Goal: Entertainment & Leisure: Browse casually

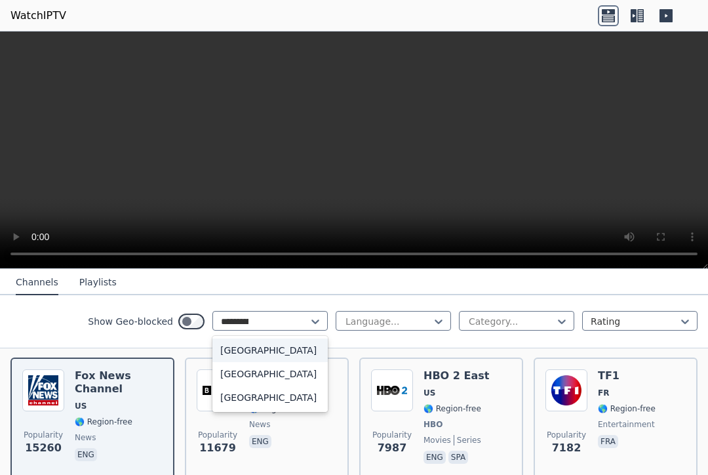
scroll to position [310, 0]
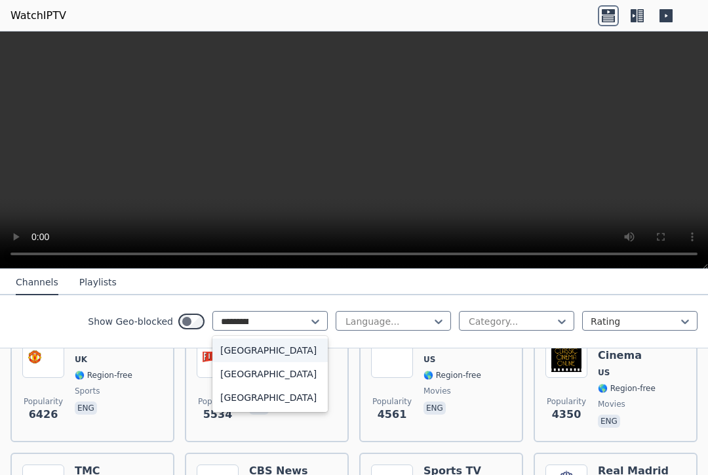
type input "**********"
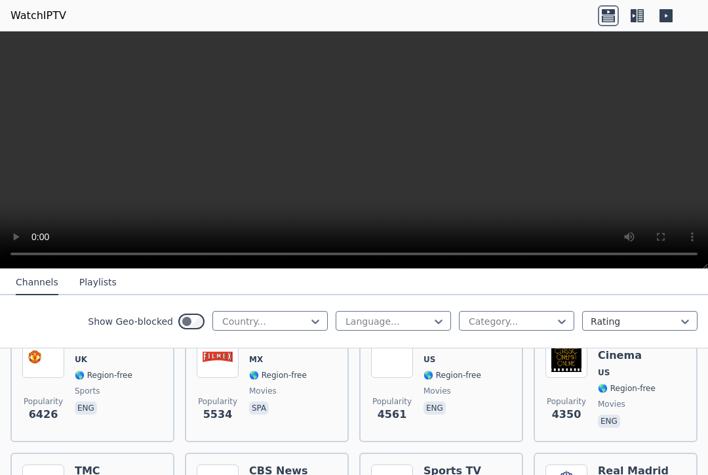
click at [431, 315] on div at bounding box center [388, 321] width 88 height 13
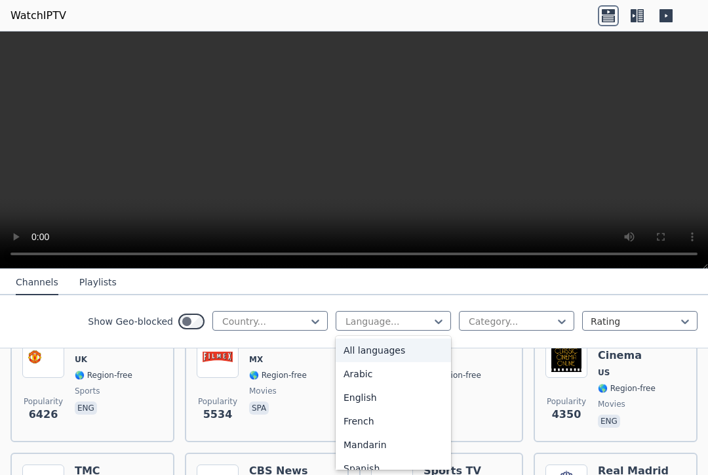
scroll to position [0, 0]
click at [366, 395] on div "English" at bounding box center [393, 398] width 115 height 24
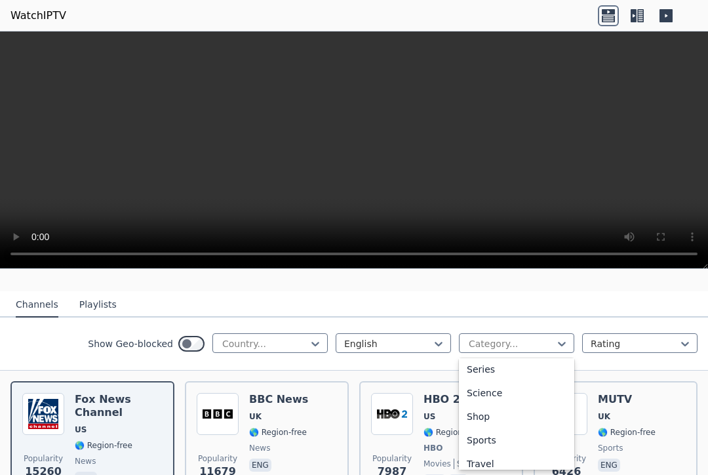
scroll to position [510, 0]
click at [496, 429] on div "Sports" at bounding box center [516, 430] width 115 height 24
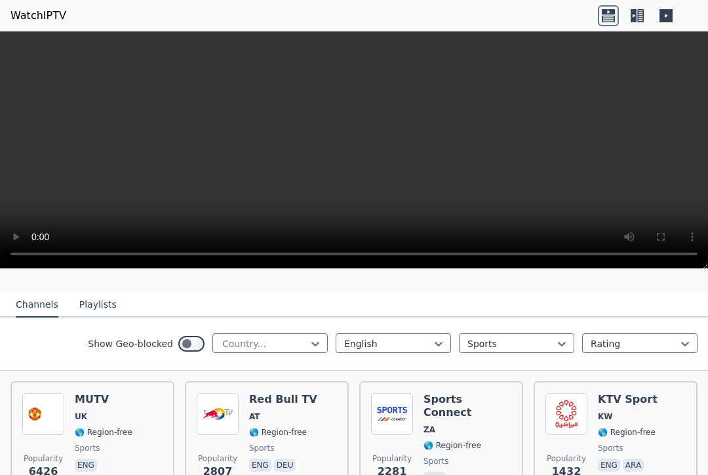
click at [299, 337] on div at bounding box center [265, 343] width 88 height 13
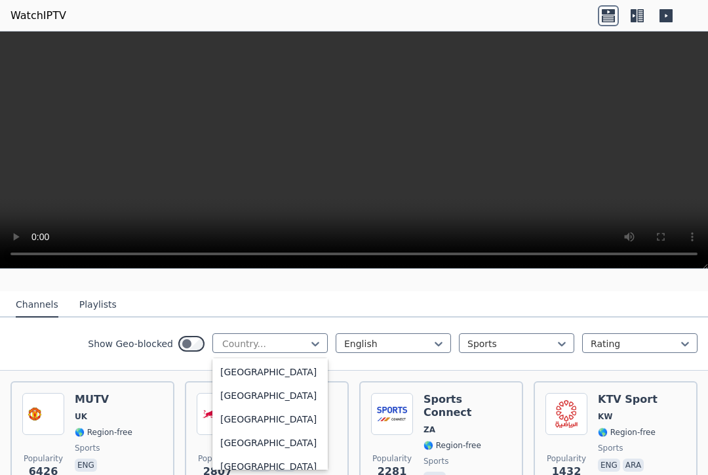
scroll to position [4658, 0]
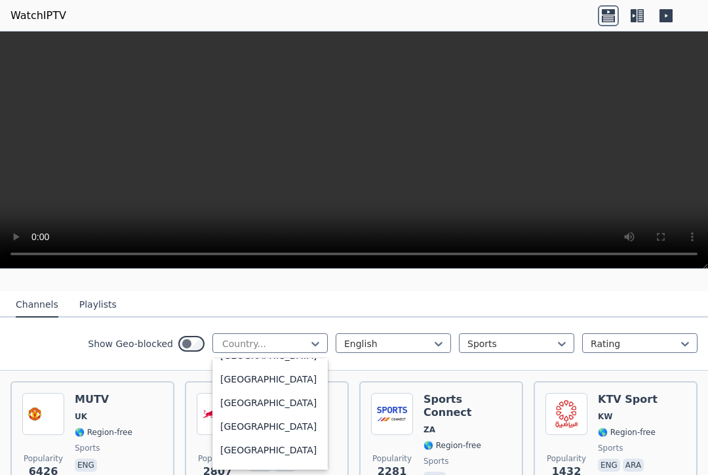
click at [282, 344] on div "[GEOGRAPHIC_DATA]" at bounding box center [269, 332] width 115 height 24
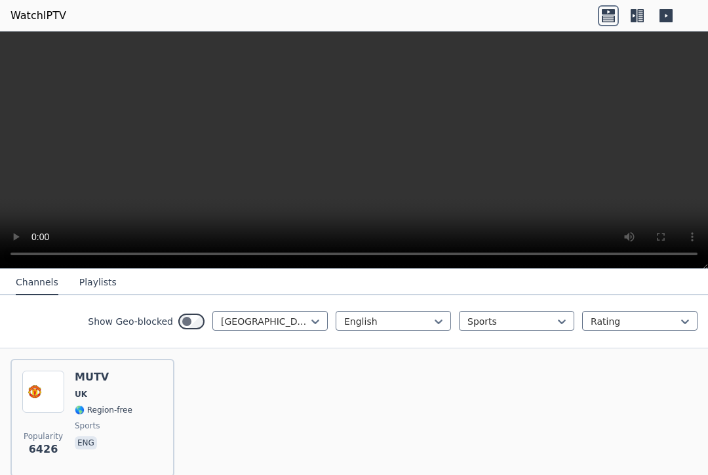
scroll to position [95, 0]
